Goal: Task Accomplishment & Management: Complete application form

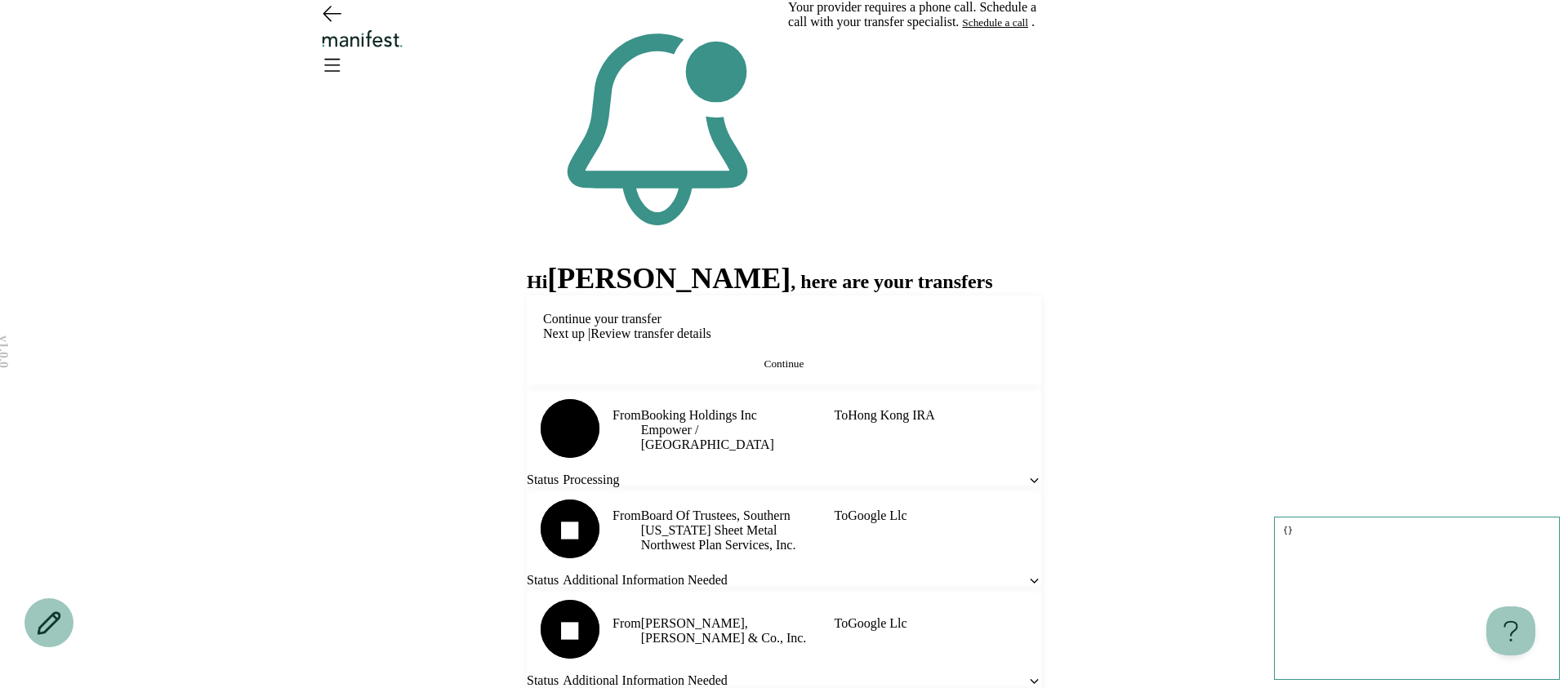
click at [685, 368] on button "Continue" at bounding box center [783, 364] width 482 height 13
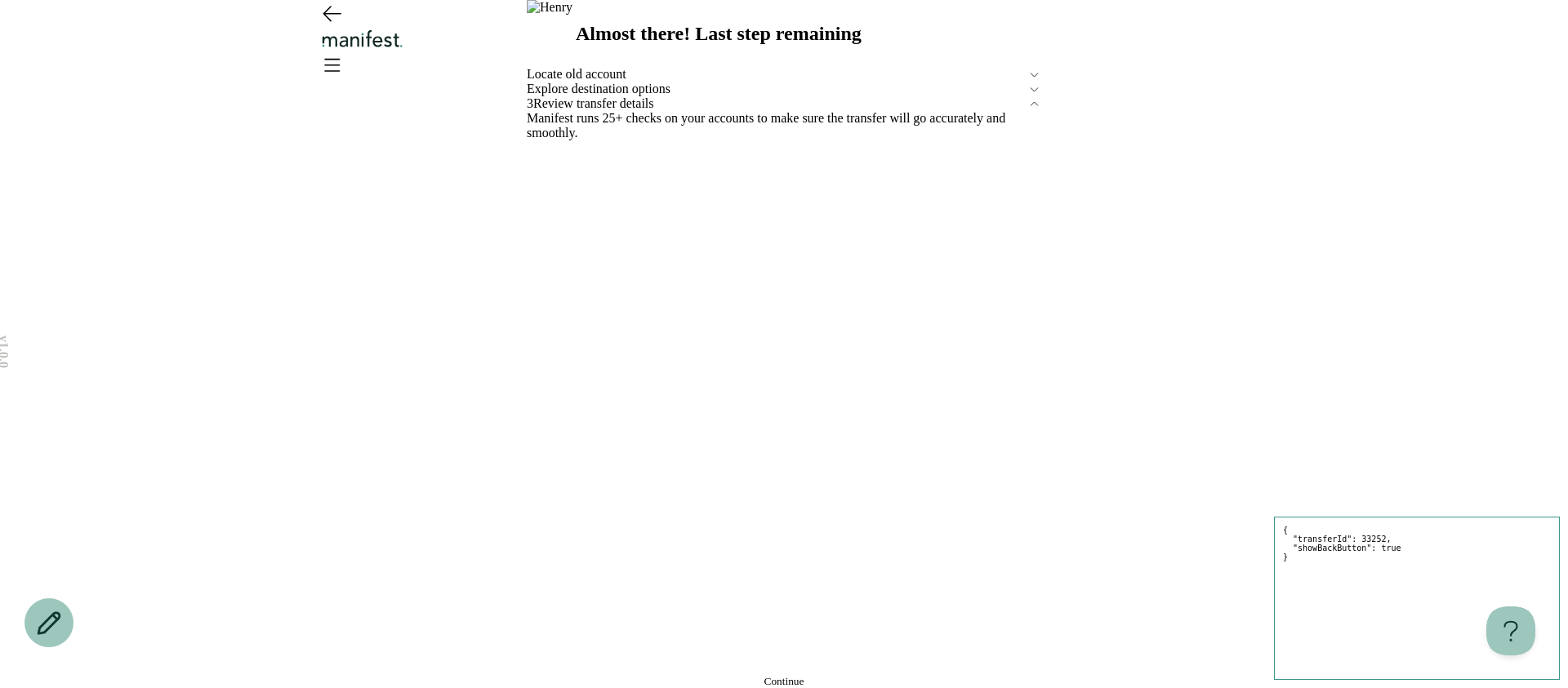
click at [680, 675] on button "Continue" at bounding box center [784, 681] width 515 height 13
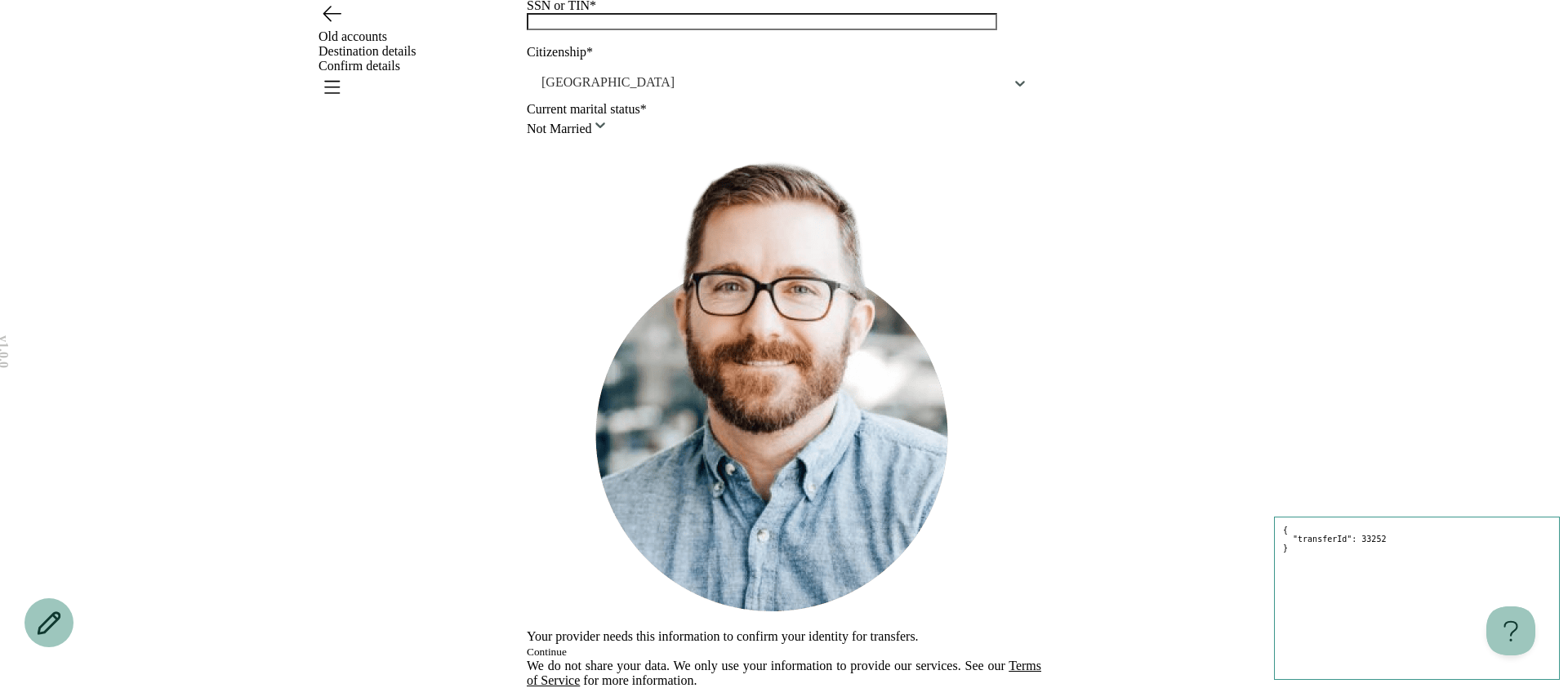
scroll to position [446, 0]
click at [567, 645] on button "Continue" at bounding box center [547, 651] width 40 height 13
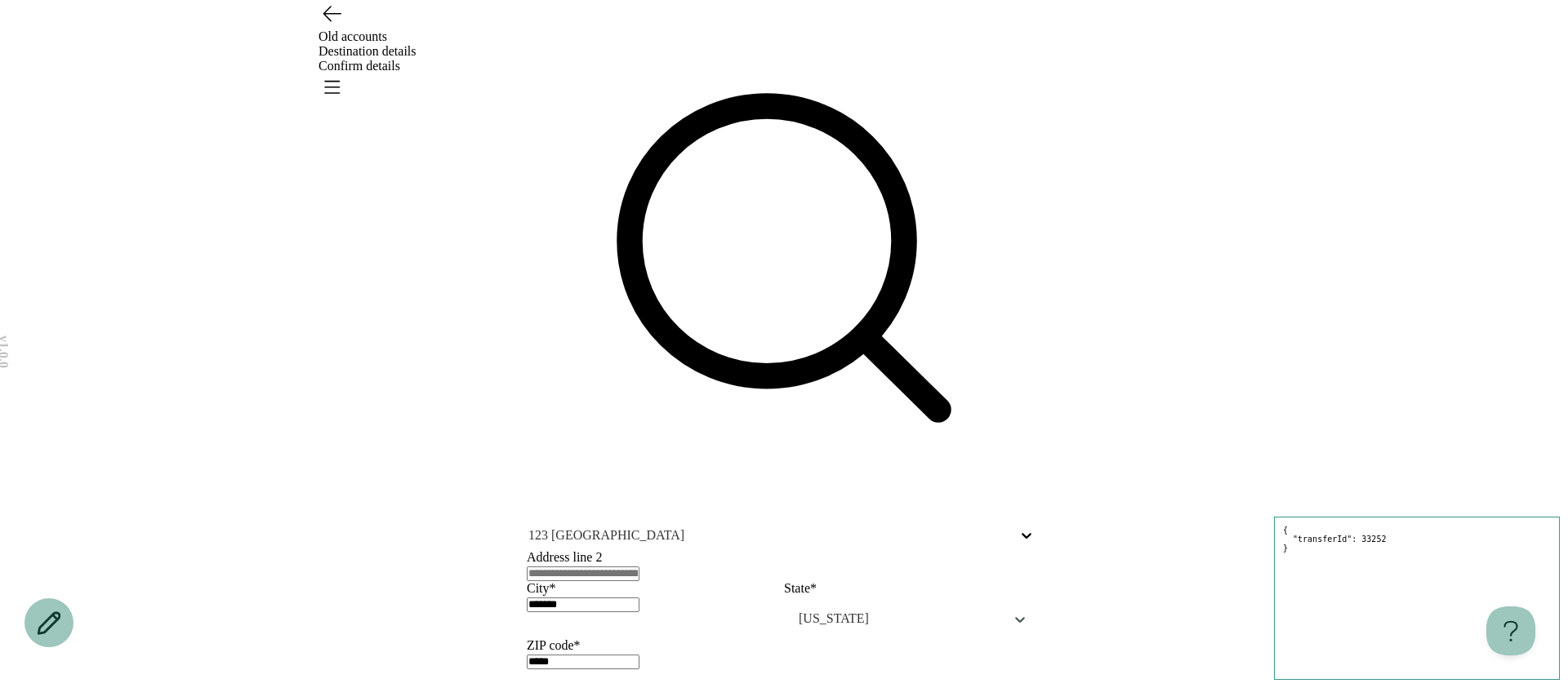
scroll to position [28, 0]
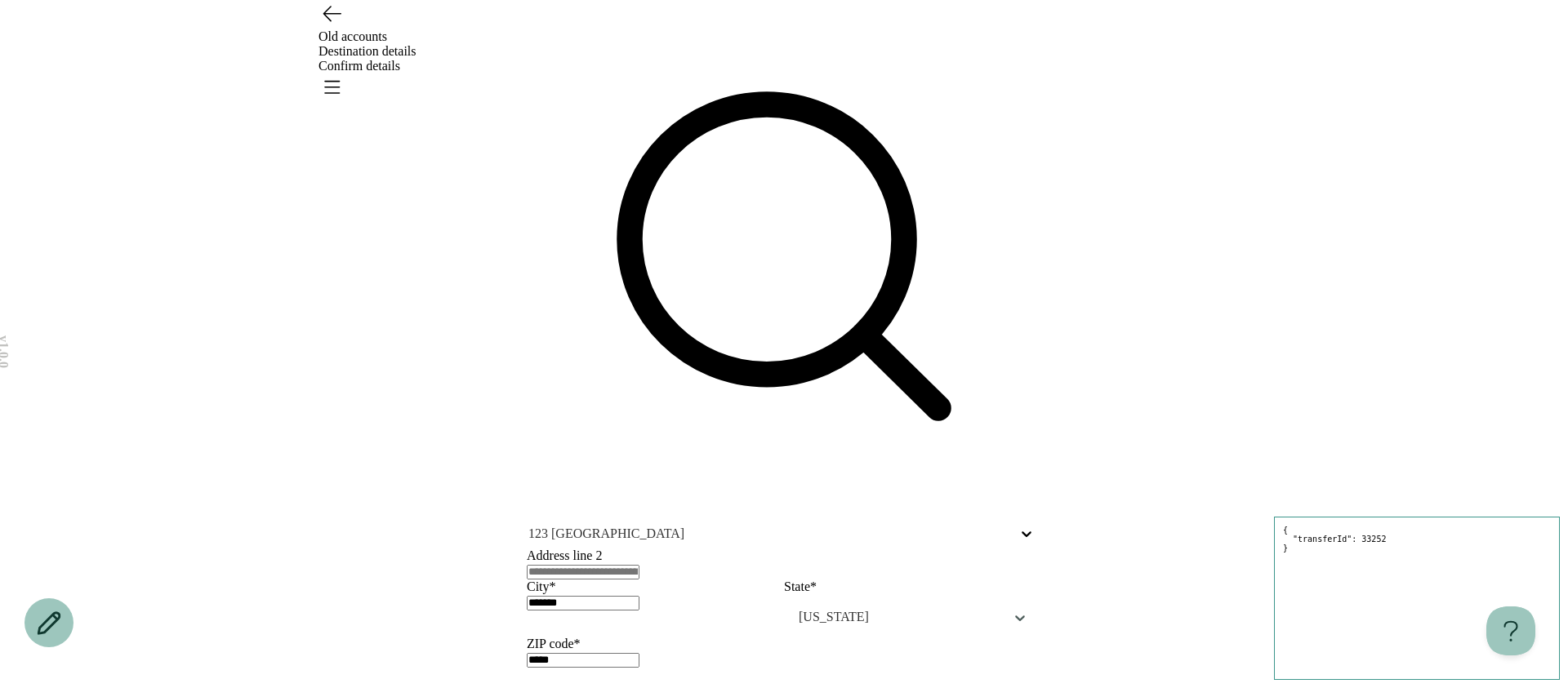
click at [1247, 300] on div "v 1.0.0 { "transferId": 33252 } Old accounts Destination details Confirm detail…" at bounding box center [784, 596] width 1568 height 1247
